Goal: Transaction & Acquisition: Download file/media

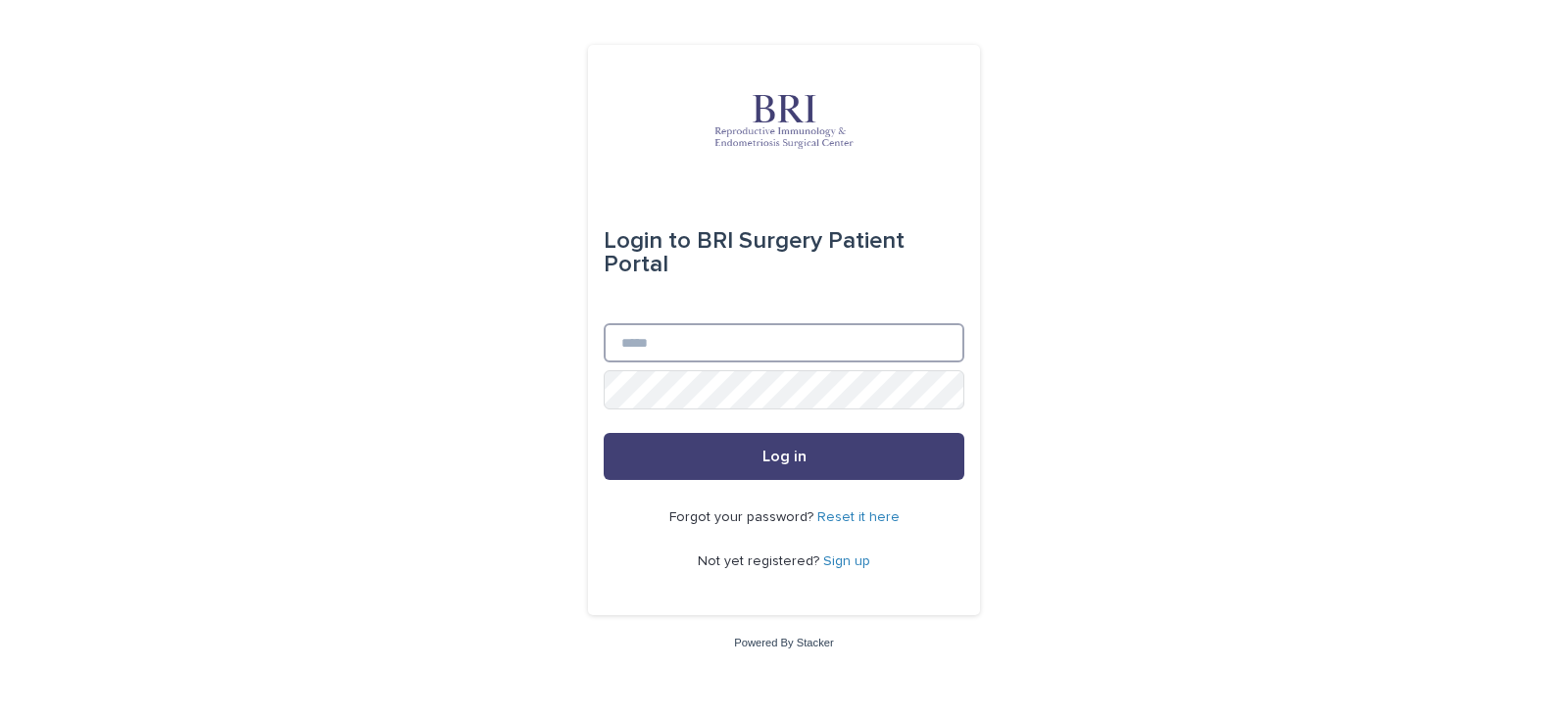
type input "**********"
click at [673, 347] on input "**********" at bounding box center [783, 342] width 361 height 39
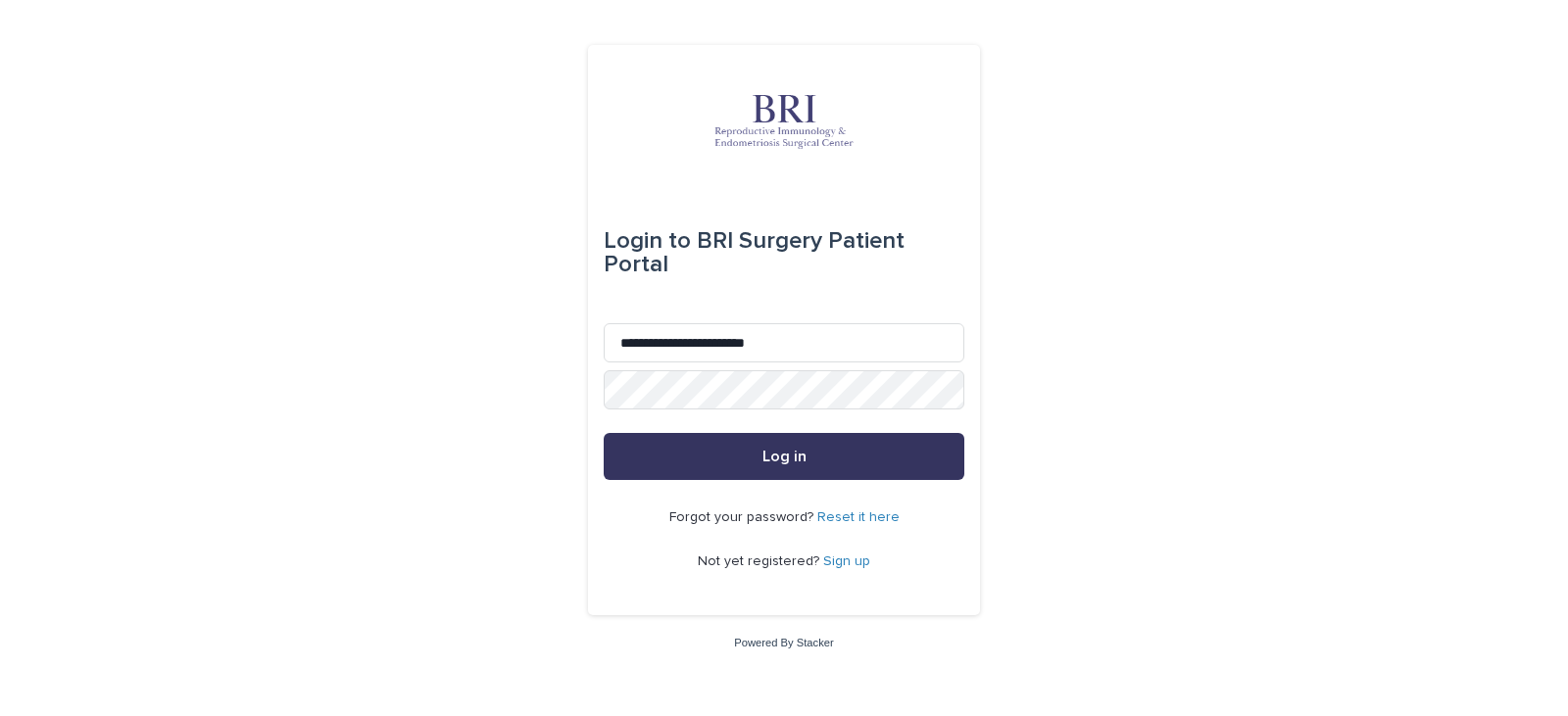
click at [632, 472] on button "Log in" at bounding box center [783, 456] width 361 height 47
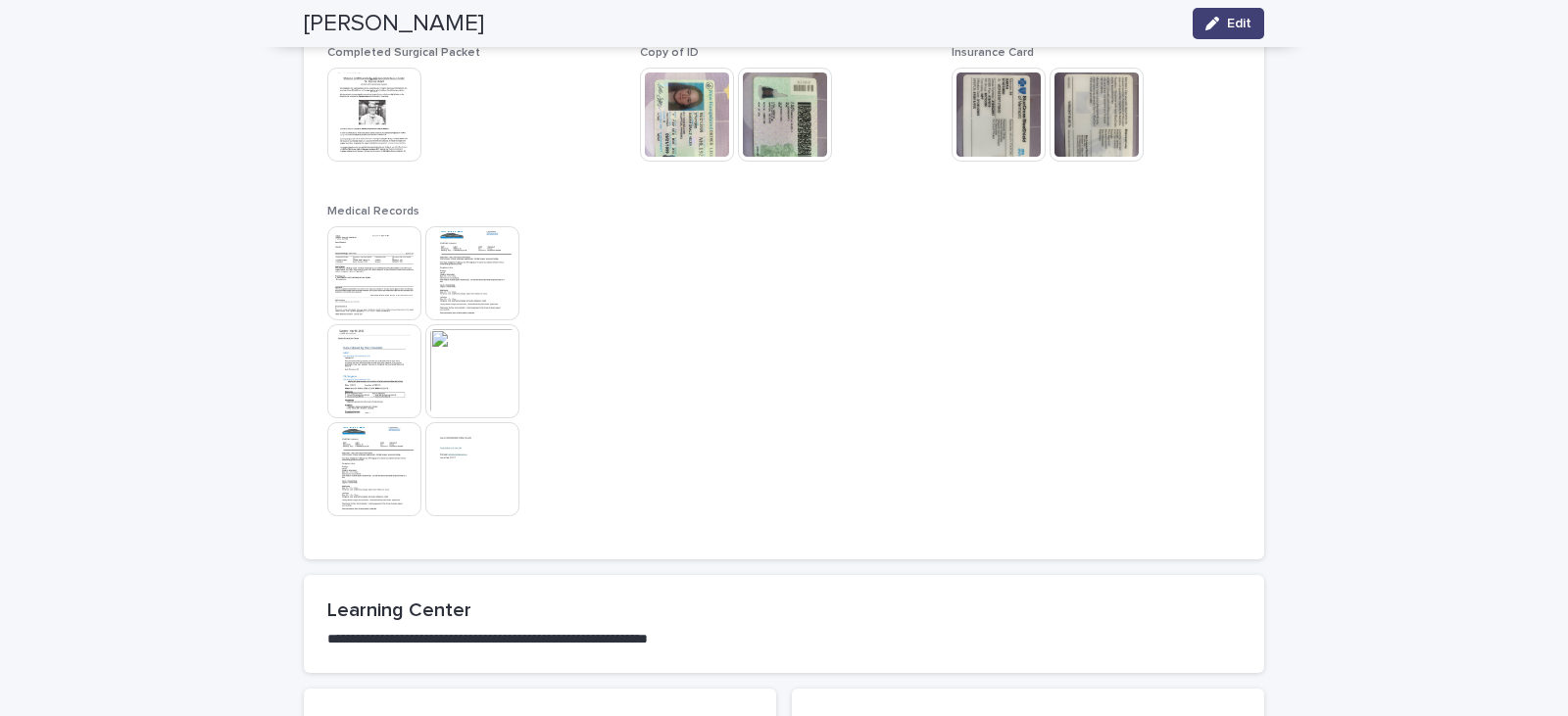
scroll to position [1655, 0]
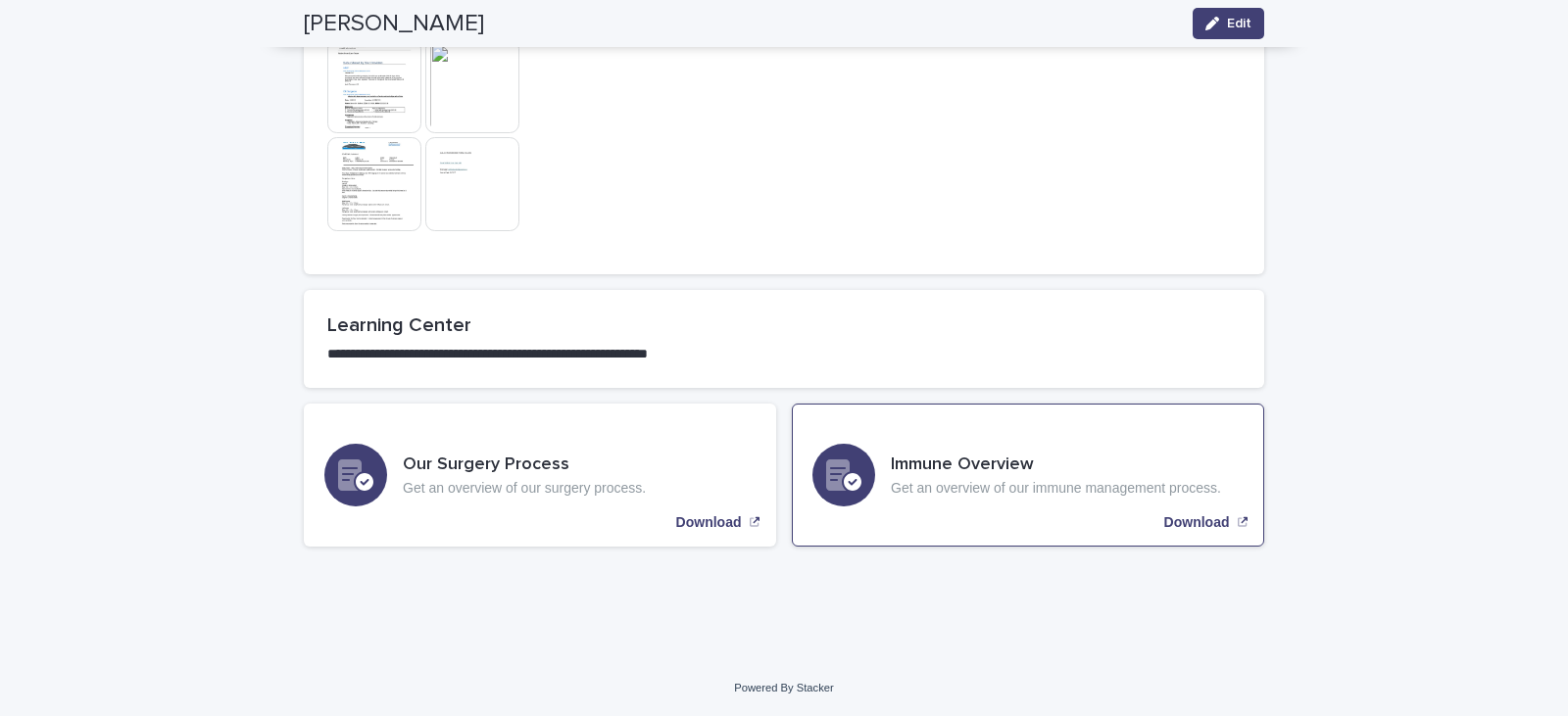
click at [956, 455] on h3 "Immune Overview" at bounding box center [1055, 466] width 330 height 22
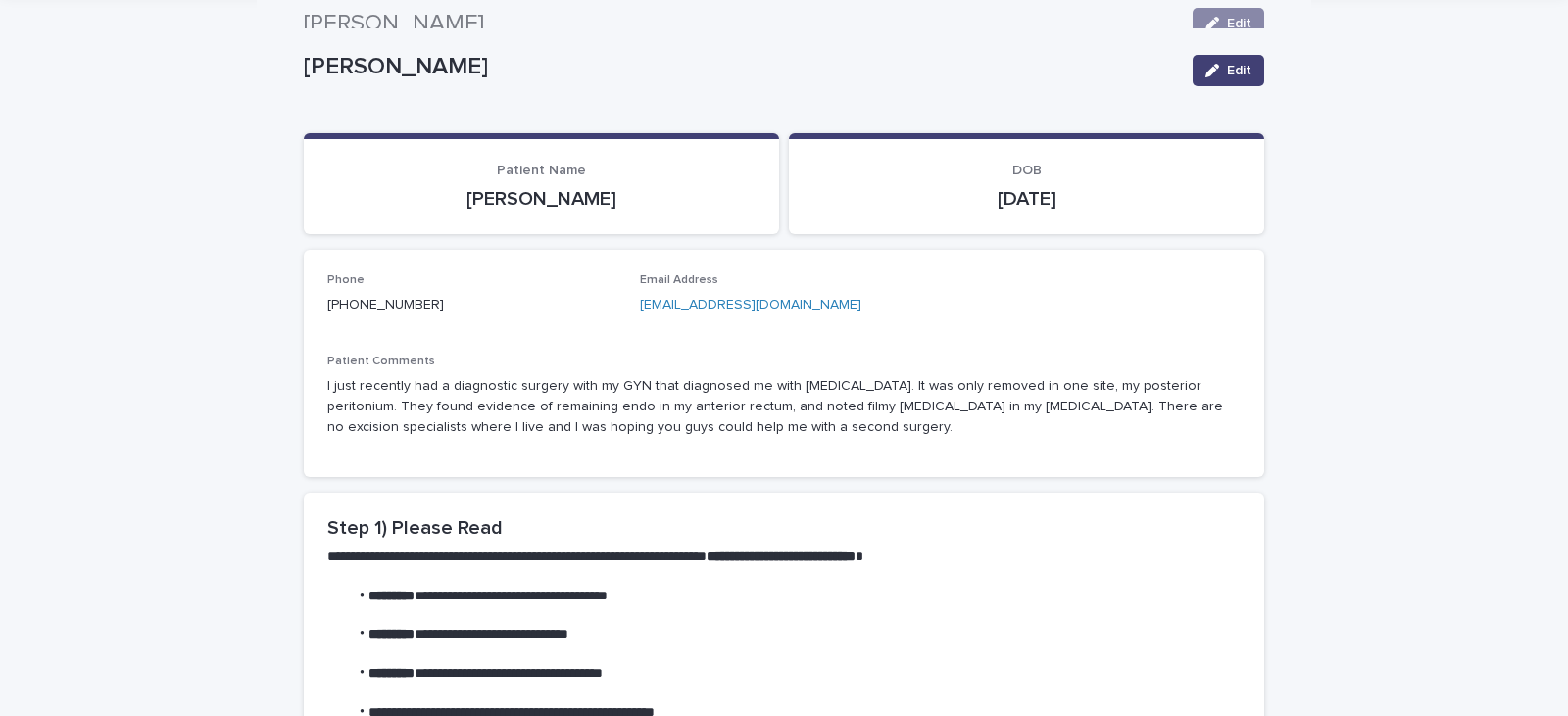
scroll to position [0, 0]
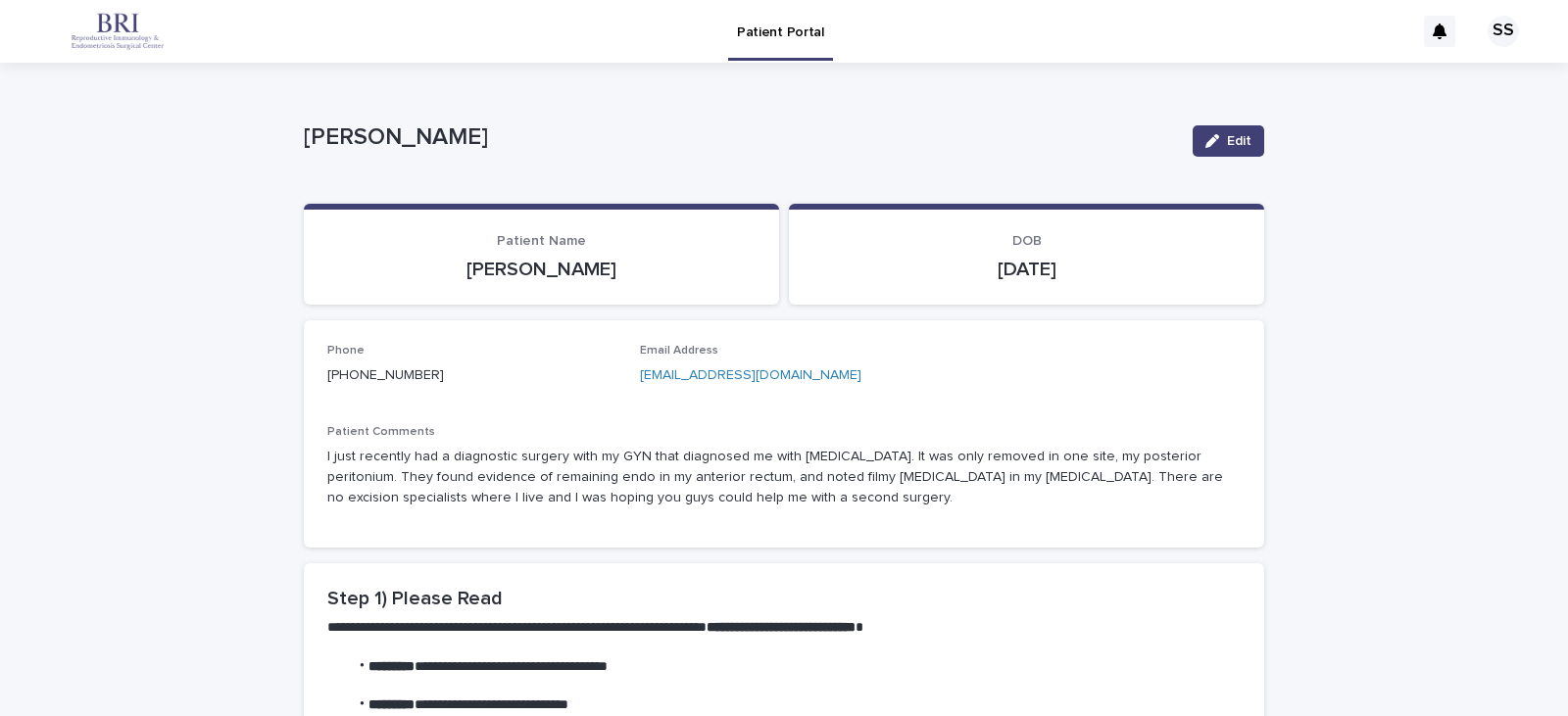
click at [1424, 19] on div at bounding box center [1440, 32] width 32 height 32
click at [1494, 23] on div "SS" at bounding box center [1503, 32] width 32 height 32
click at [1494, 25] on div at bounding box center [784, 31] width 1568 height 63
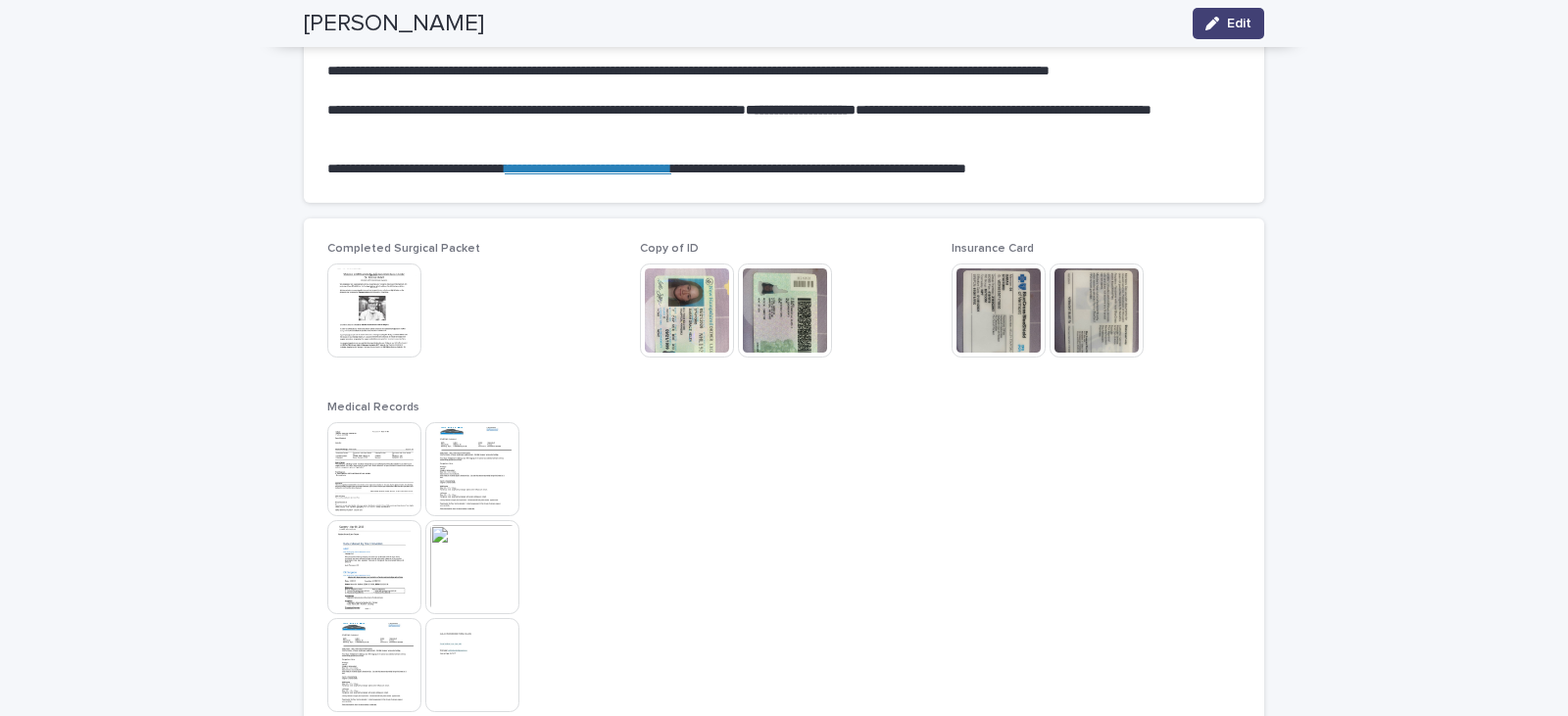
scroll to position [1655, 0]
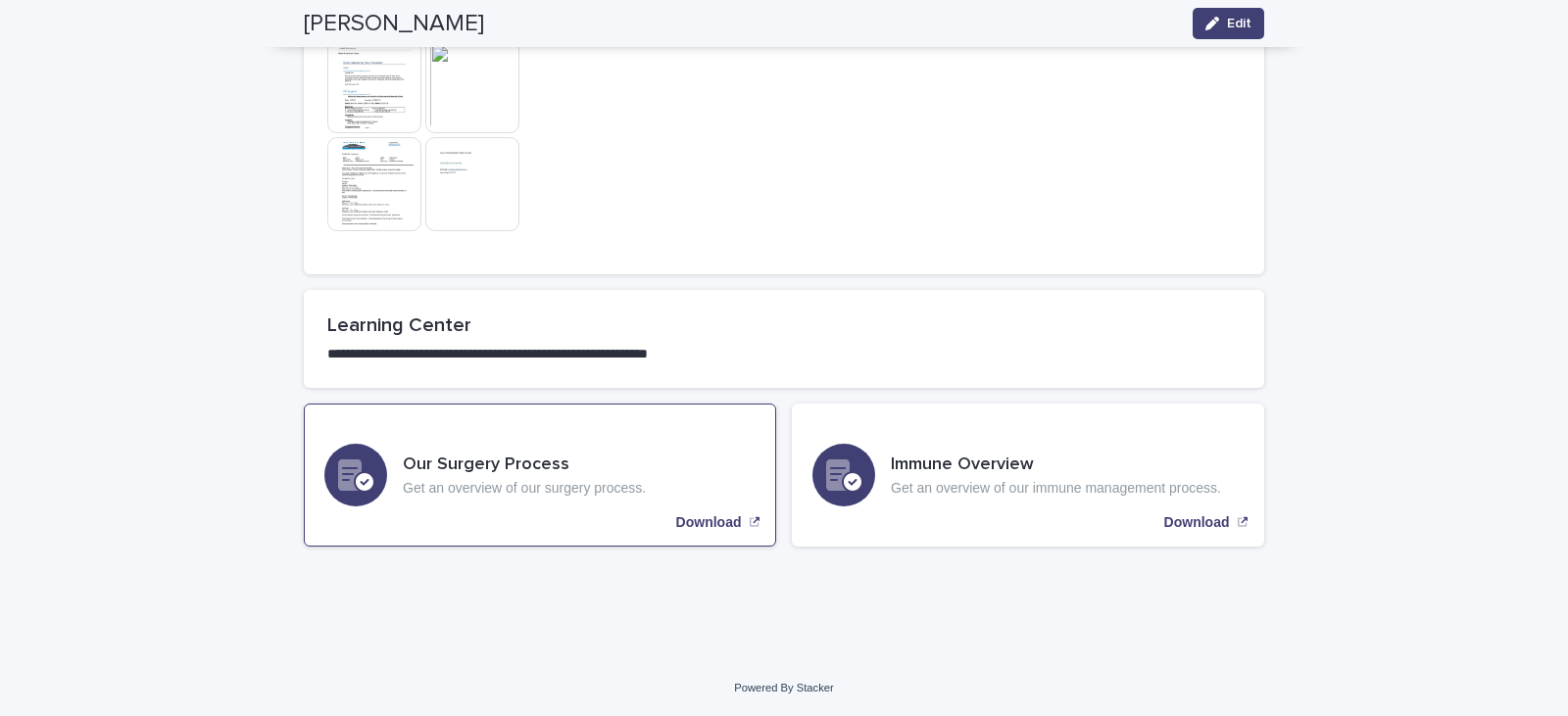
click at [482, 456] on h3 "Our Surgery Process" at bounding box center [524, 466] width 243 height 22
click at [418, 334] on h2 "Learning Center" at bounding box center [783, 326] width 913 height 24
